Goal: Complete application form

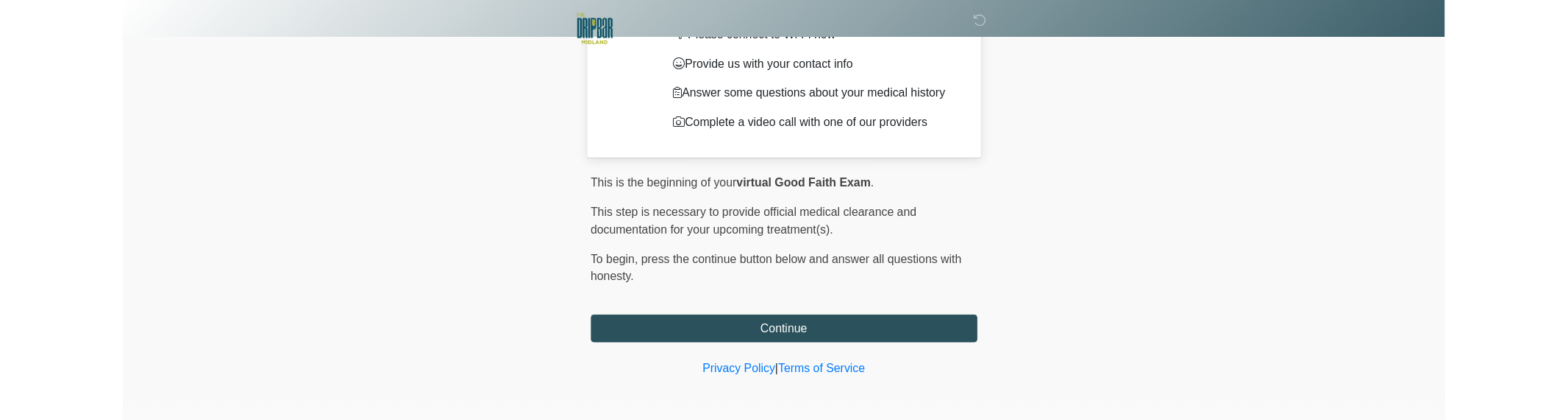
scroll to position [117, 0]
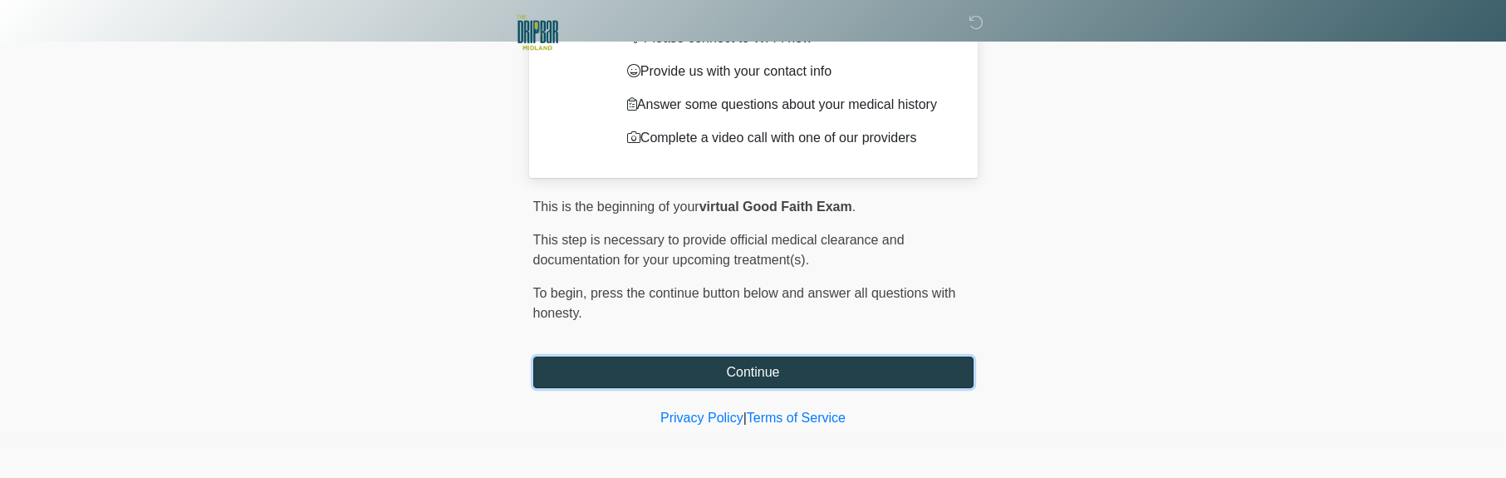
click at [852, 369] on button "Continue" at bounding box center [753, 372] width 440 height 32
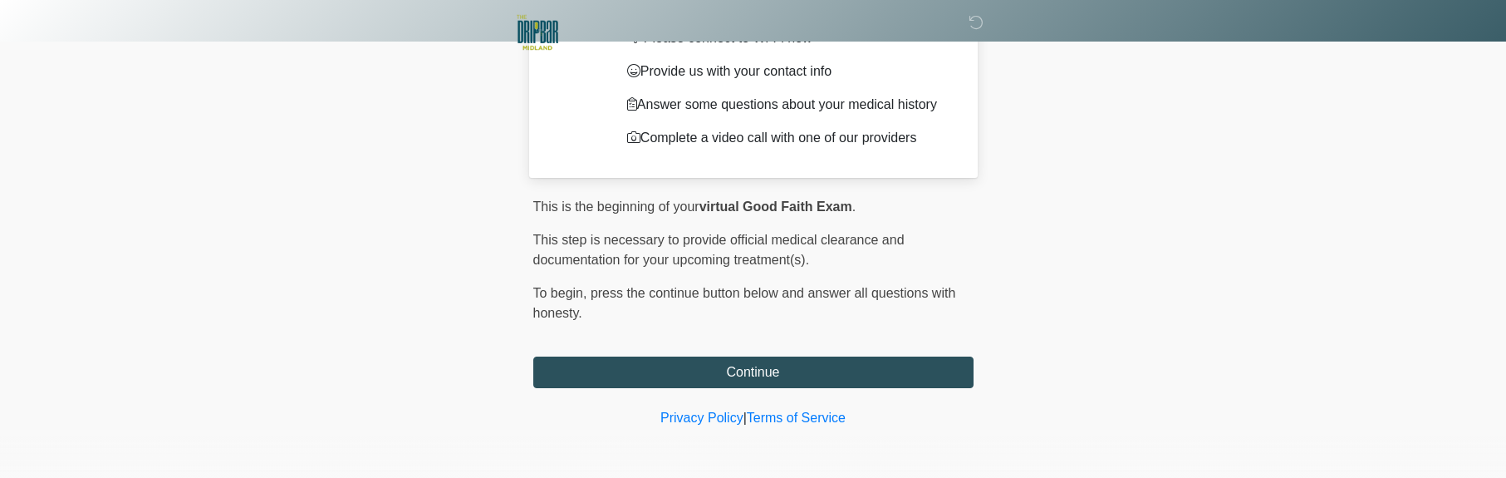
click at [1119, 284] on body "‎ ‎ In order to conduct your virtual Good Faith Exam, please complete the follo…" at bounding box center [753, 107] width 1506 height 478
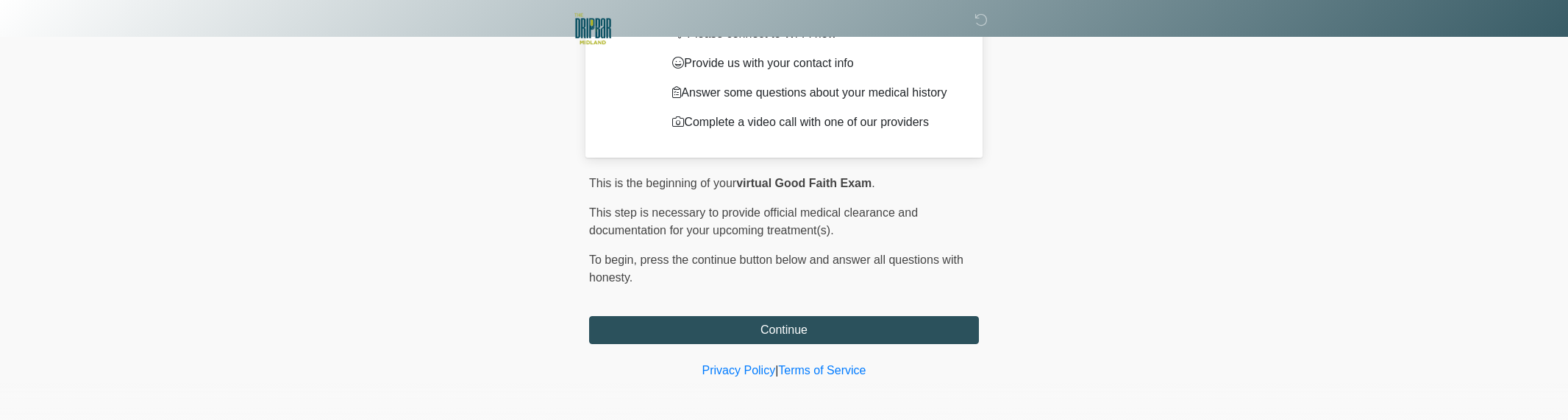
click at [1000, 233] on div "‎ ‎ In order to conduct your virtual Good Faith Exam, please complete the follo…" at bounding box center [784, 121] width 441 height 446
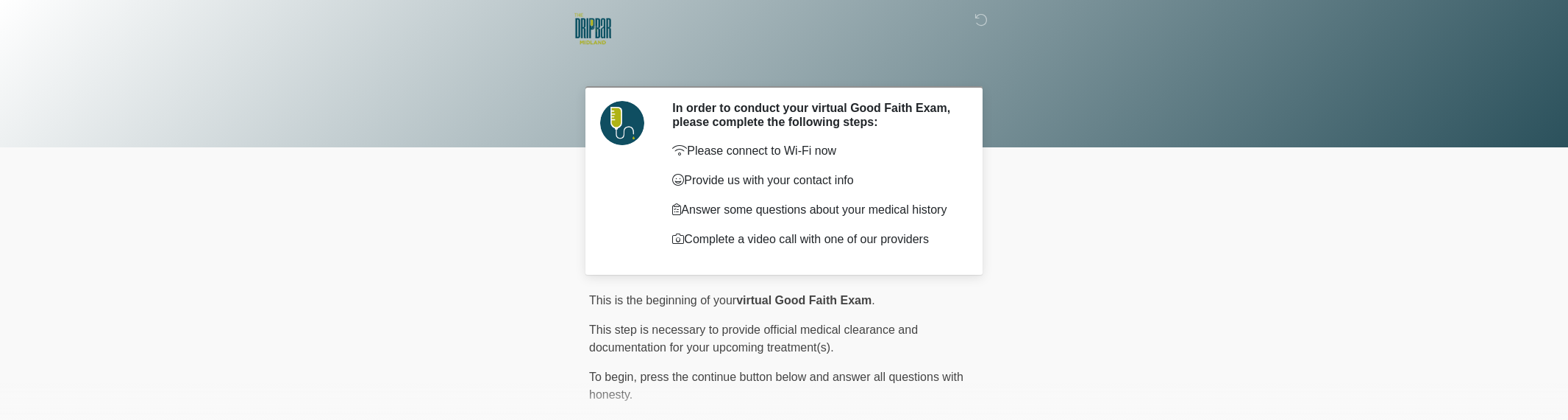
scroll to position [117, 0]
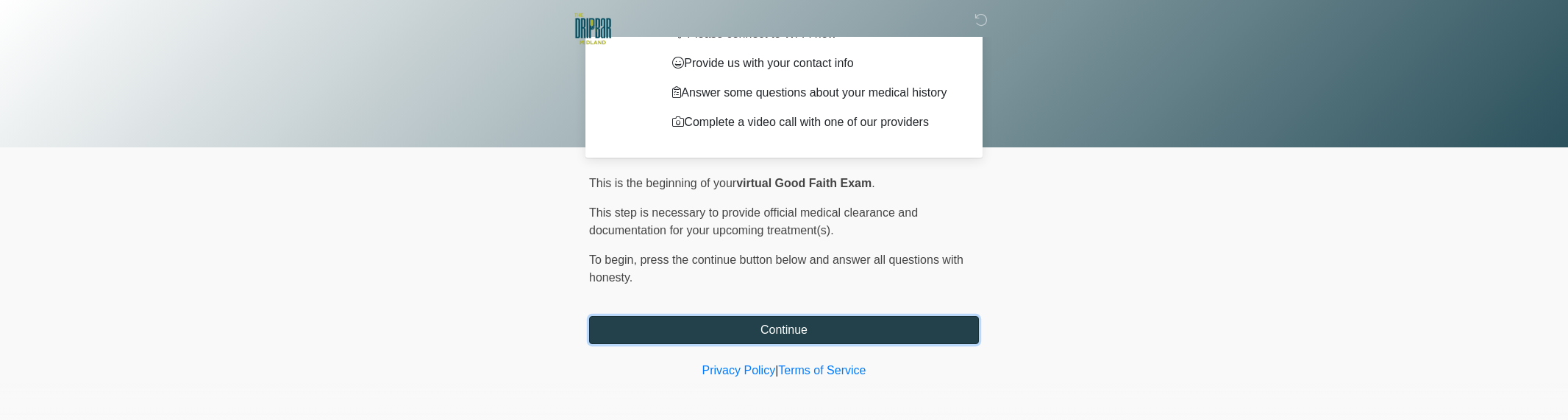
click at [839, 330] on button "Continue" at bounding box center [784, 330] width 390 height 28
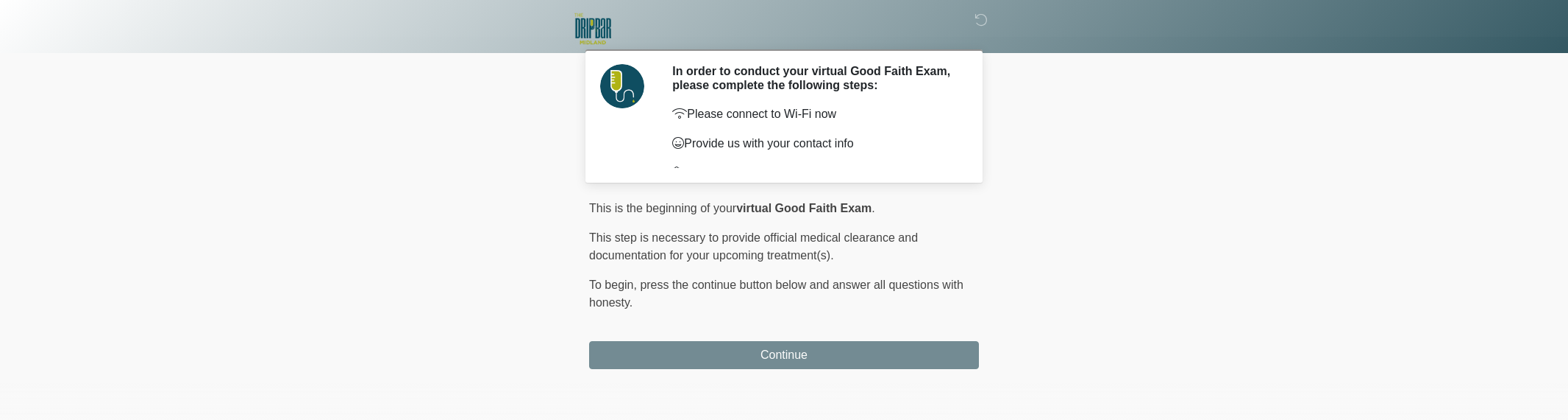
scroll to position [0, 0]
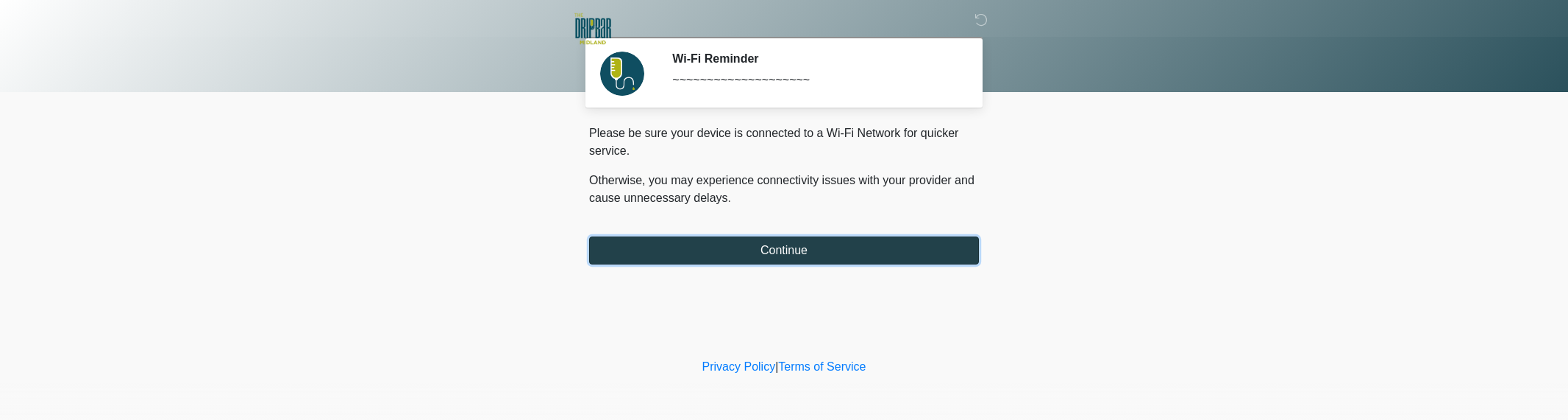
click at [873, 259] on button "Continue" at bounding box center [784, 251] width 390 height 28
